Goal: Transaction & Acquisition: Obtain resource

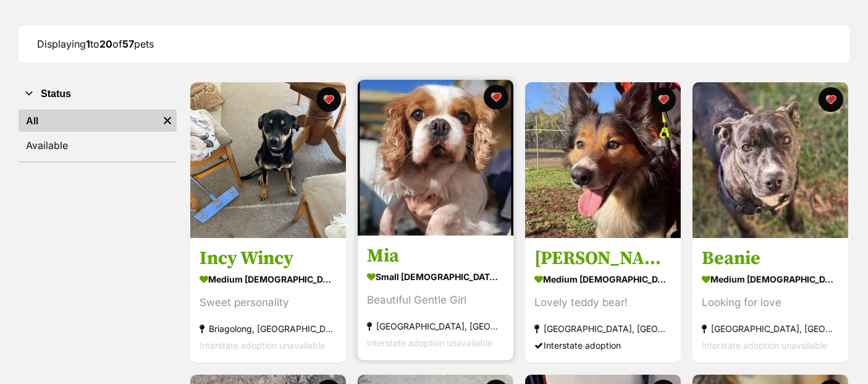
scroll to position [160, 0]
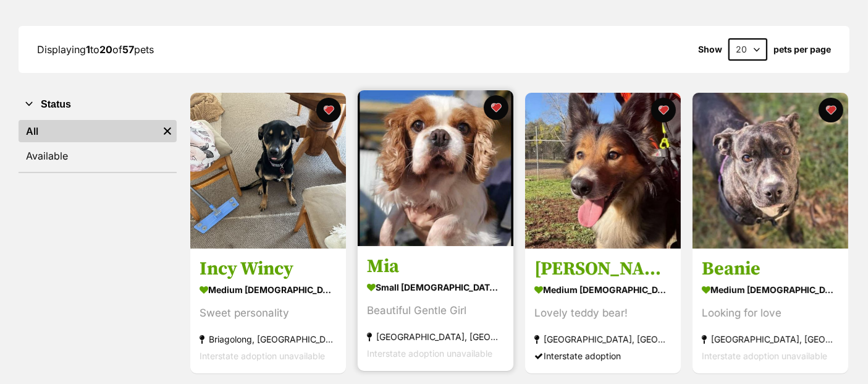
click at [437, 190] on img at bounding box center [436, 168] width 156 height 156
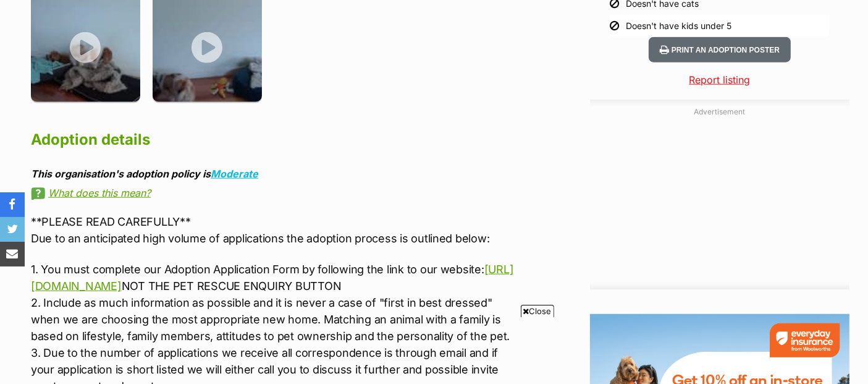
scroll to position [1441, 0]
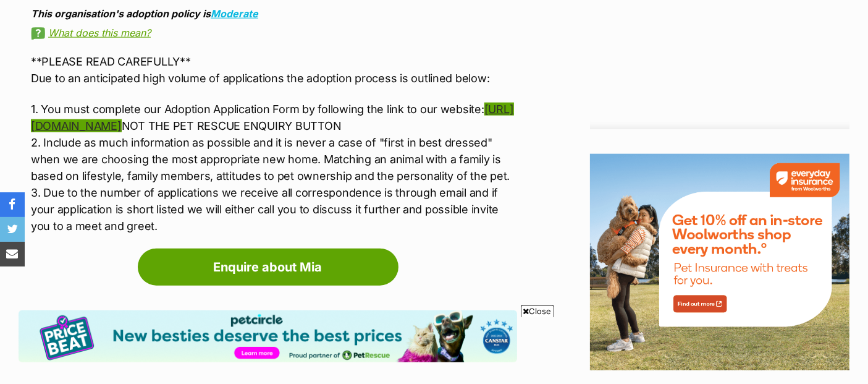
click at [196, 103] on link "[URL][DOMAIN_NAME]" at bounding box center [272, 118] width 483 height 30
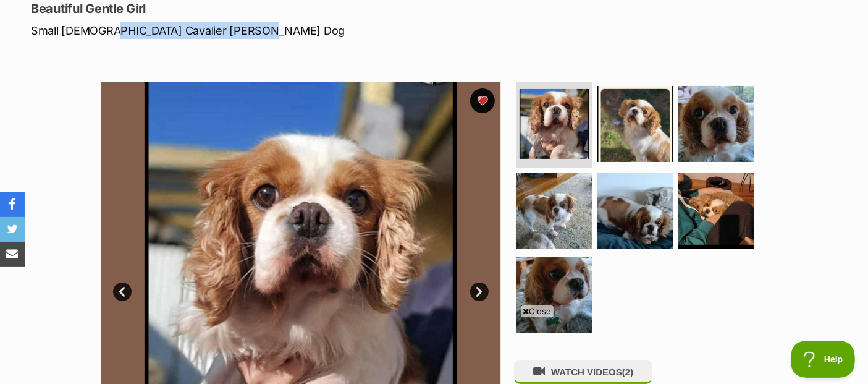
scroll to position [0, 0]
drag, startPoint x: 102, startPoint y: 29, endPoint x: 252, endPoint y: 31, distance: 150.1
click at [252, 31] on p "Small [DEMOGRAPHIC_DATA] Cavalier [PERSON_NAME] Dog" at bounding box center [280, 30] width 498 height 17
copy p "Cavalier [PERSON_NAME]"
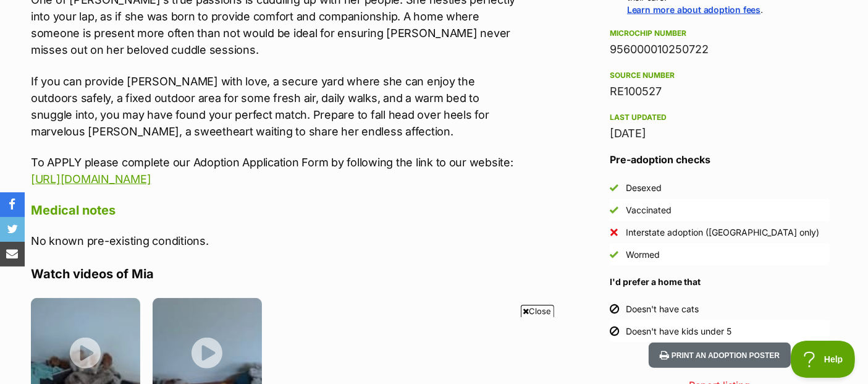
scroll to position [335, 0]
